Goal: Check status: Check status

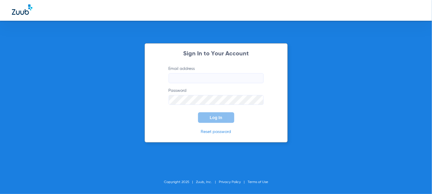
type input "[EMAIL_ADDRESS][DOMAIN_NAME]"
click at [219, 116] on span "Log In" at bounding box center [216, 117] width 12 height 5
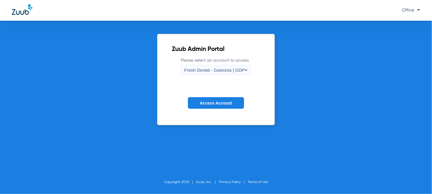
click at [203, 74] on div "Fresh Dental - Gastonia | GDP" at bounding box center [214, 70] width 61 height 10
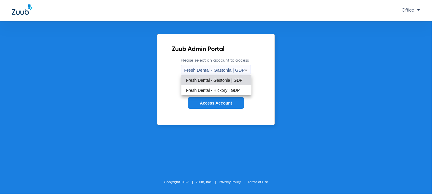
click at [209, 70] on div at bounding box center [216, 97] width 432 height 194
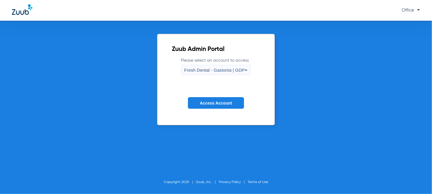
click at [214, 74] on div "Fresh Dental - Gastonia | GDP" at bounding box center [214, 70] width 61 height 10
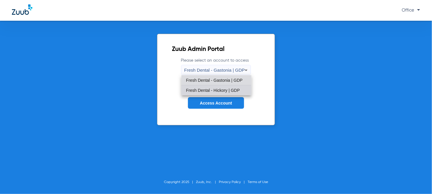
click at [208, 91] on span "Fresh Dental - Hickory | GDP" at bounding box center [213, 90] width 54 height 4
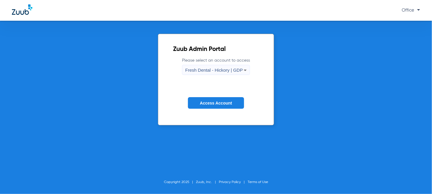
click at [211, 103] on span "Access Account" at bounding box center [216, 103] width 32 height 5
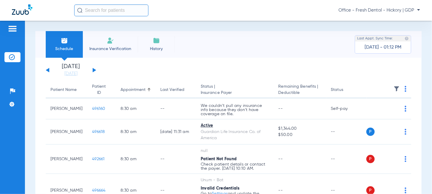
click at [91, 72] on div "[DATE] [DATE] [DATE] [DATE] [DATE] [DATE] [DATE] [DATE] [DATE] [DATE] [DATE] [D…" at bounding box center [71, 70] width 50 height 13
click at [92, 71] on div "[DATE] [DATE] [DATE] [DATE] [DATE] [DATE] [DATE] [DATE] [DATE] [DATE] [DATE] [D…" at bounding box center [71, 70] width 50 height 13
click at [95, 70] on app-single-date-navigator "[DATE] [DATE] [DATE] [DATE] [DATE] [DATE] [DATE] [DATE] [DATE] [DATE] [DATE] [D…" at bounding box center [229, 70] width 366 height 13
click at [94, 70] on button at bounding box center [95, 70] width 4 height 4
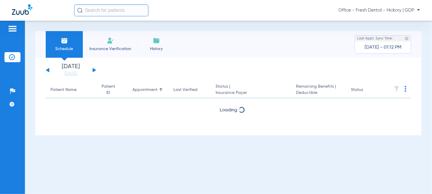
click at [94, 70] on button at bounding box center [95, 70] width 4 height 4
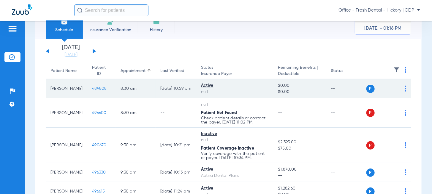
scroll to position [30, 0]
